Goal: Transaction & Acquisition: Download file/media

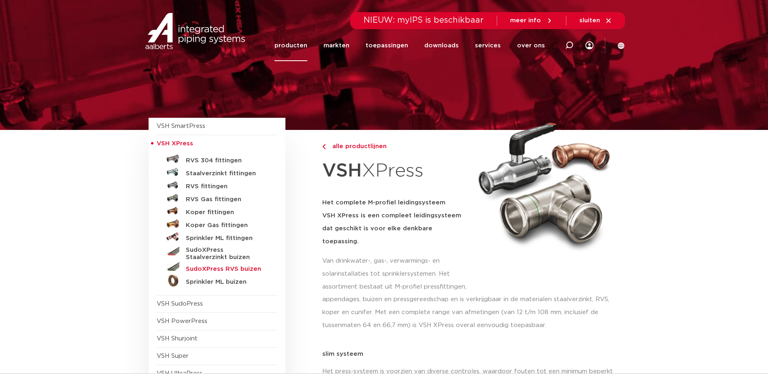
click at [237, 266] on h5 "SudoXPress RVS buizen" at bounding box center [226, 269] width 80 height 7
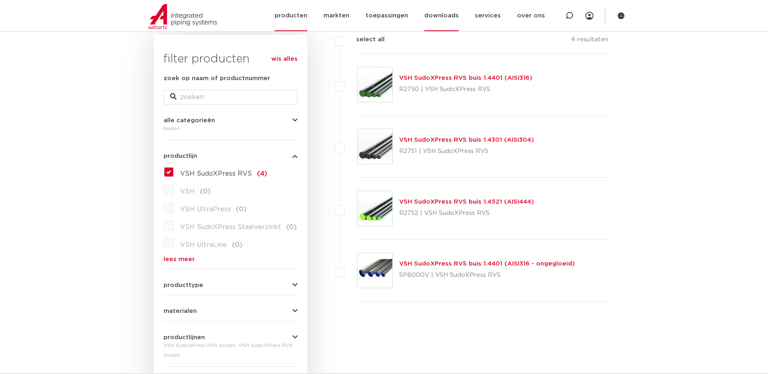
click at [434, 17] on link "downloads" at bounding box center [441, 15] width 34 height 31
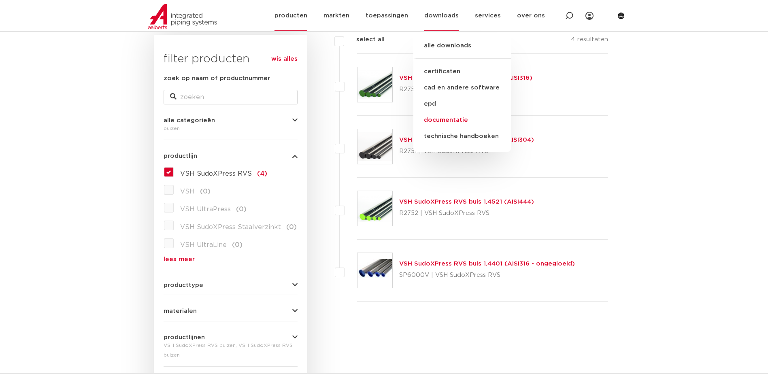
click at [456, 119] on link "documentatie" at bounding box center [462, 120] width 98 height 16
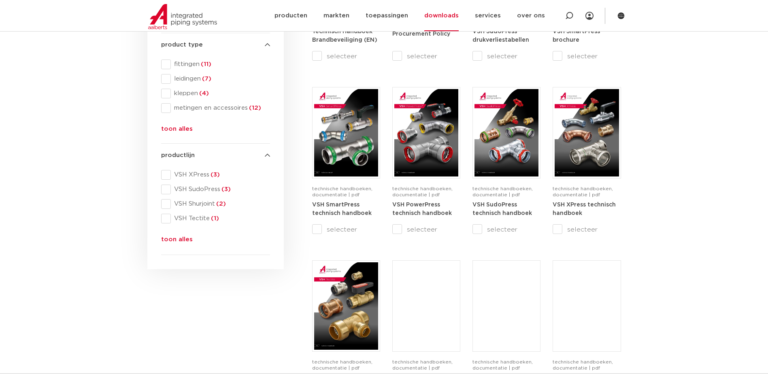
scroll to position [283, 0]
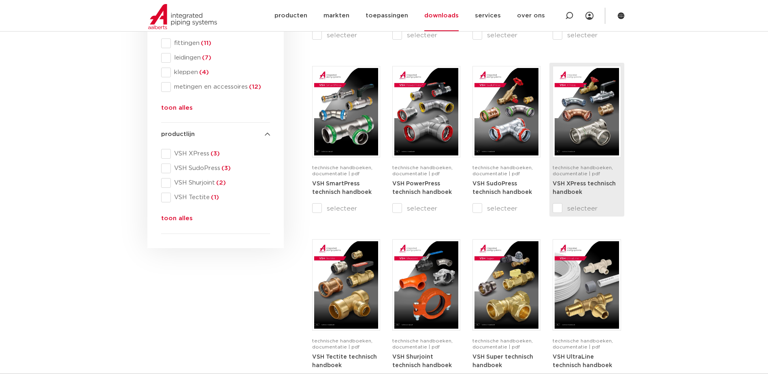
click at [558, 208] on input "selecteer" at bounding box center [570, 209] width 34 height 10
checkbox input "true"
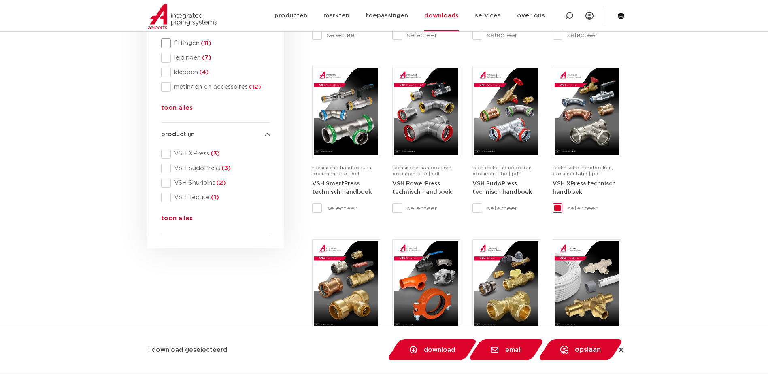
click at [166, 43] on span at bounding box center [166, 43] width 10 height 10
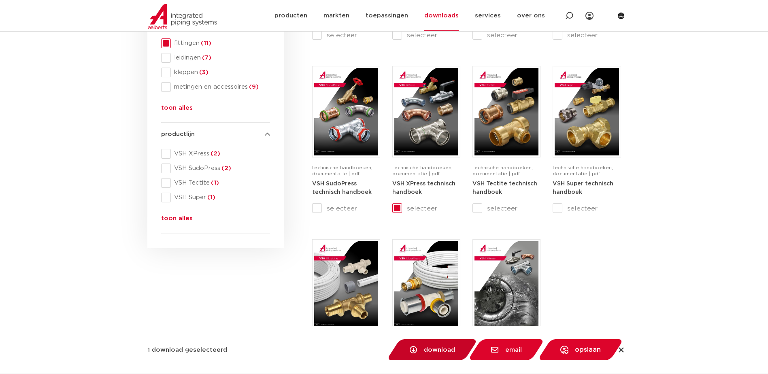
click at [445, 350] on span "download" at bounding box center [439, 350] width 31 height 6
checkbox input "false"
